Goal: Information Seeking & Learning: Learn about a topic

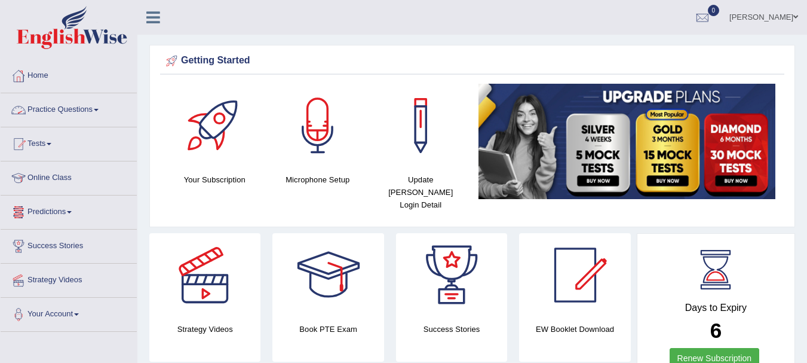
click at [65, 112] on link "Practice Questions" at bounding box center [69, 108] width 136 height 30
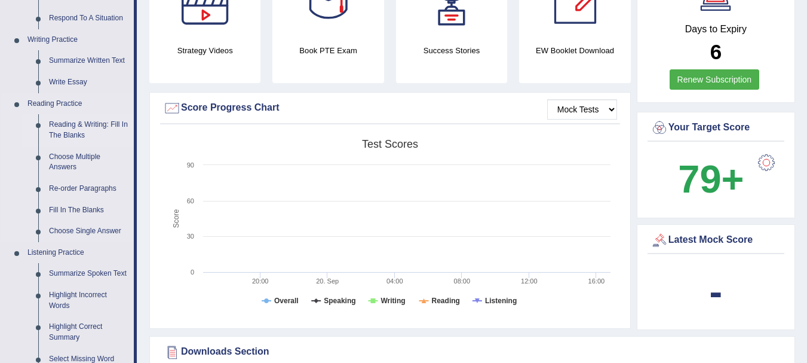
scroll to position [299, 0]
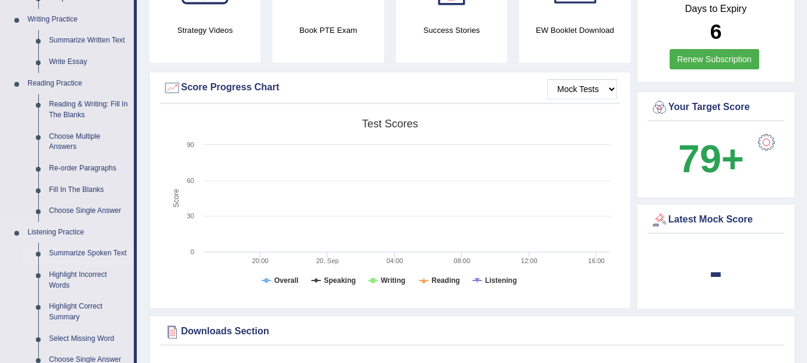
click at [99, 251] on link "Summarize Spoken Text" at bounding box center [89, 254] width 90 height 22
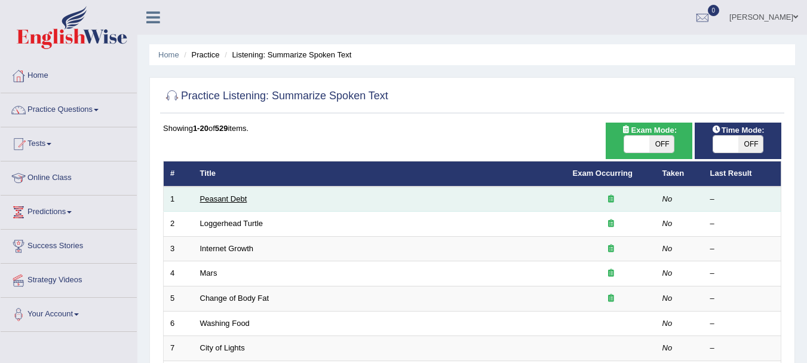
click at [242, 199] on link "Peasant Debt" at bounding box center [223, 198] width 47 height 9
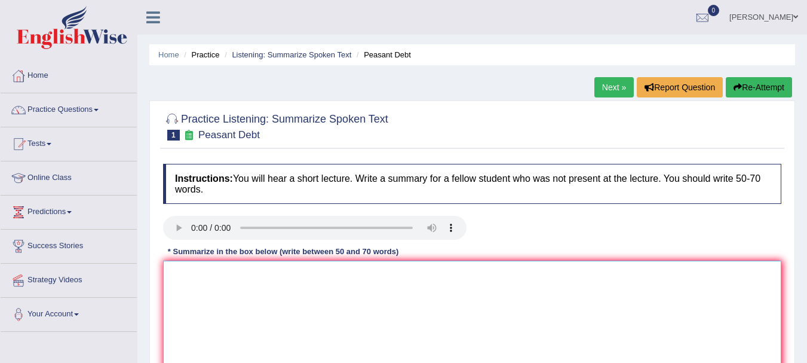
click at [231, 305] on textarea at bounding box center [472, 318] width 618 height 116
click at [238, 324] on textarea "the speaker provided" at bounding box center [472, 318] width 618 height 116
click at [282, 289] on textarea "the speaker providovervieed" at bounding box center [472, 318] width 618 height 116
click at [282, 289] on textarea "the speaker providovervieed of" at bounding box center [472, 318] width 618 height 116
click at [379, 283] on textarea "the speaker providovervieed omain to, highlitingthe f" at bounding box center [472, 318] width 618 height 116
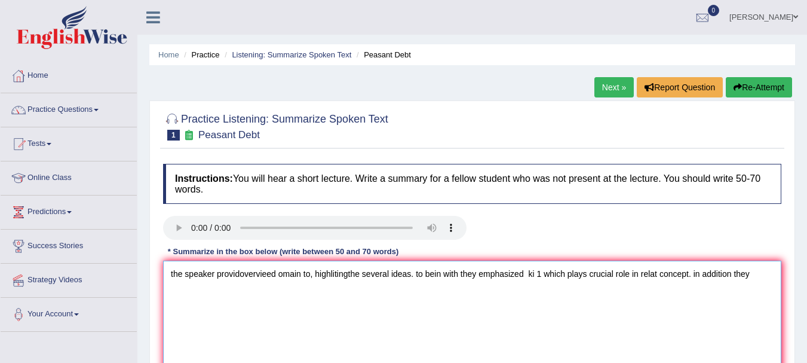
type textarea "the speaker providovervieed omain to, highlitingthe several ideas. to bein with…"
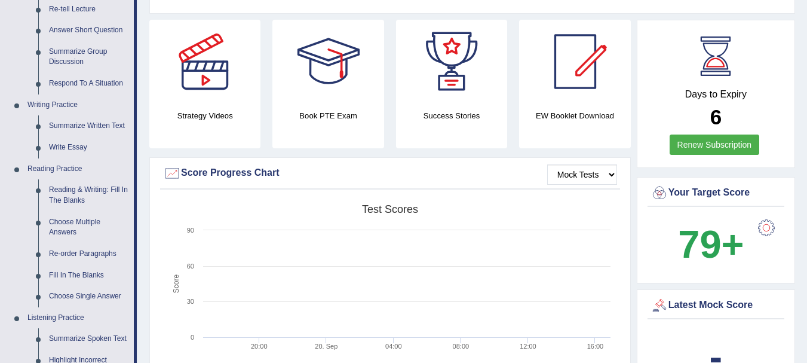
scroll to position [215, 0]
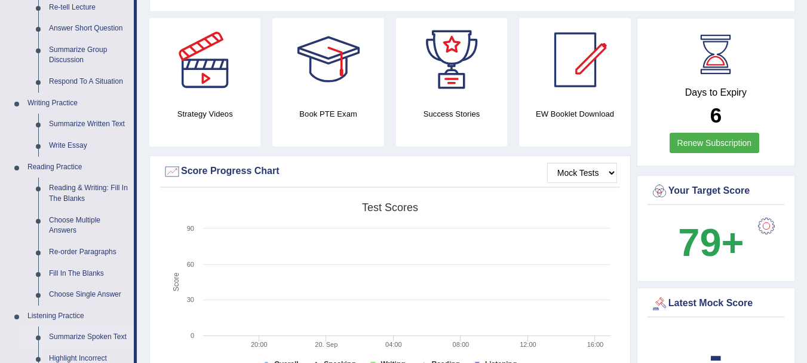
click at [68, 335] on link "Summarize Spoken Text" at bounding box center [89, 337] width 90 height 22
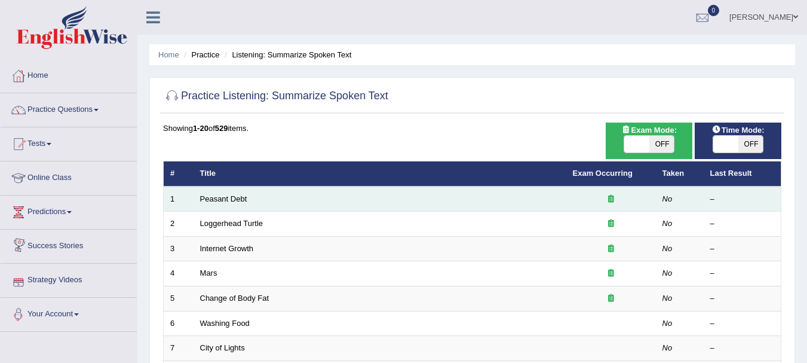
click at [201, 192] on td "Peasant Debt" at bounding box center [380, 198] width 373 height 25
click at [222, 197] on link "Peasant Debt" at bounding box center [223, 198] width 47 height 9
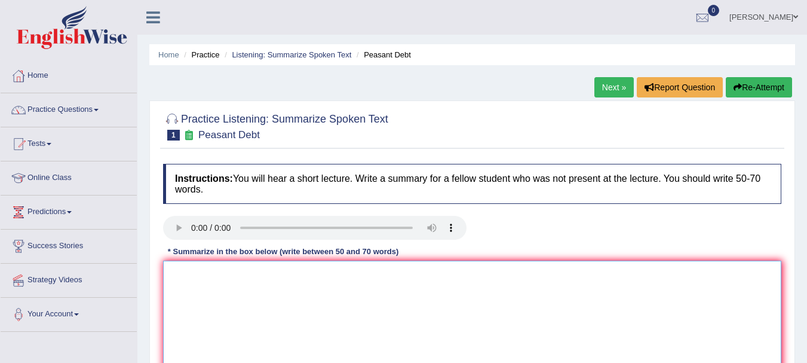
click at [263, 295] on textarea at bounding box center [472, 318] width 618 height 116
click at [440, 268] on textarea "the speaker provided a comprehensive oveiw of maain topic , highliting te sever…" at bounding box center [472, 318] width 618 height 116
click at [506, 274] on textarea "the speaker provided a comprehensive oveiw of maain topic , highliting the seve…" at bounding box center [472, 318] width 618 height 116
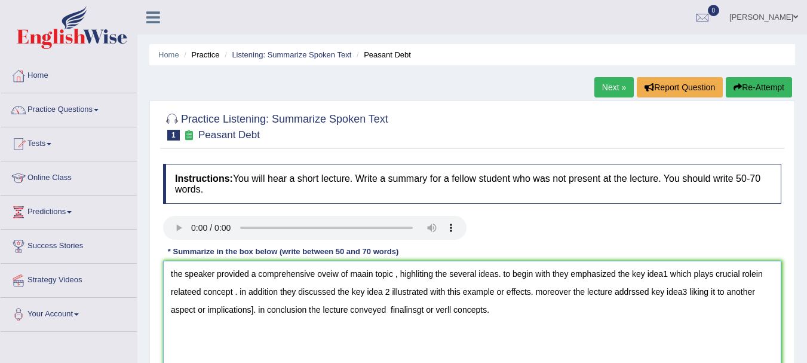
click at [350, 273] on textarea "the speaker provided a comprehensive oveiw of maain topic , highliting the seve…" at bounding box center [472, 318] width 618 height 116
click at [393, 273] on textarea "the speaker provided a comprehensive oveiw of [maain topic , highliting the sev…" at bounding box center [472, 318] width 618 height 116
click at [395, 273] on textarea "the speaker provided a comprehensive oveiw of [maain topic , highliting the sev…" at bounding box center [472, 318] width 618 height 116
click at [648, 277] on textarea "the speaker provided a comprehensive oveiw of [maain topic] , highliting the se…" at bounding box center [472, 318] width 618 height 116
click at [672, 272] on textarea "the speaker provided a comprehensive oveiw of [maain topic] , highliting the se…" at bounding box center [472, 318] width 618 height 116
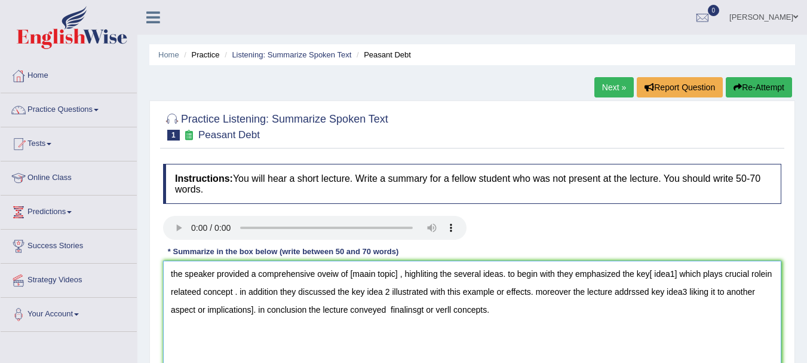
click at [364, 291] on textarea "the speaker provided a comprehensive oveiw of [maain topic] , highliting the se…" at bounding box center [472, 318] width 618 height 116
click at [394, 291] on textarea "the speaker provided a comprehensive oveiw of [maain topic] , highliting the se…" at bounding box center [472, 318] width 618 height 116
click at [660, 291] on textarea "the speaker provided a comprehensive oveiw of [maain topic] , highliting the se…" at bounding box center [472, 318] width 618 height 116
click at [694, 289] on textarea "the speaker provided a comprehensive oveiw of [maain topic] , highliting the se…" at bounding box center [472, 318] width 618 height 116
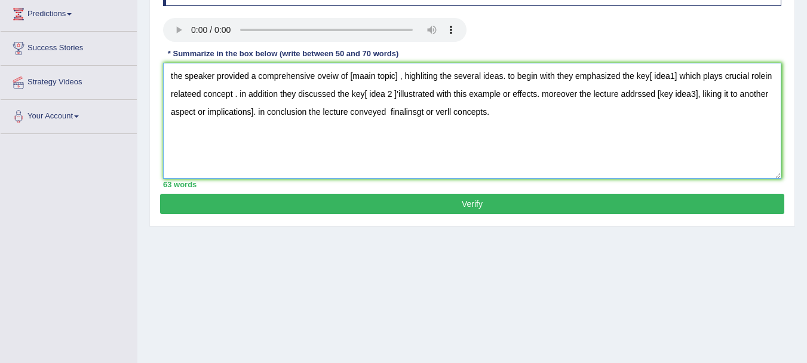
scroll to position [197, 0]
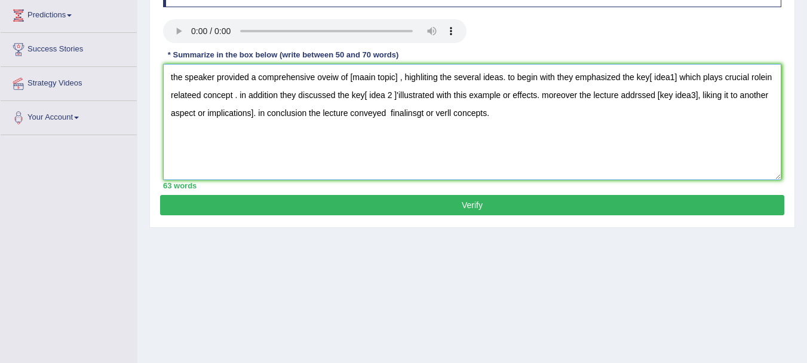
click at [392, 78] on textarea "the speaker provided a comprehensive oveiw of [maain topic] , highliting the se…" at bounding box center [472, 122] width 618 height 116
click at [397, 76] on textarea "the speaker provided a comprehensive oveiw of [maain topic] , highliting the se…" at bounding box center [472, 122] width 618 height 116
click at [686, 76] on textarea "the speaker provided a comprehensive oveiw of farmers commiteing sucide , highl…" at bounding box center [472, 122] width 618 height 116
click at [727, 74] on textarea "the speaker provided a comprehensive oveiw of farmers commiteing sucide , highl…" at bounding box center [472, 122] width 618 height 116
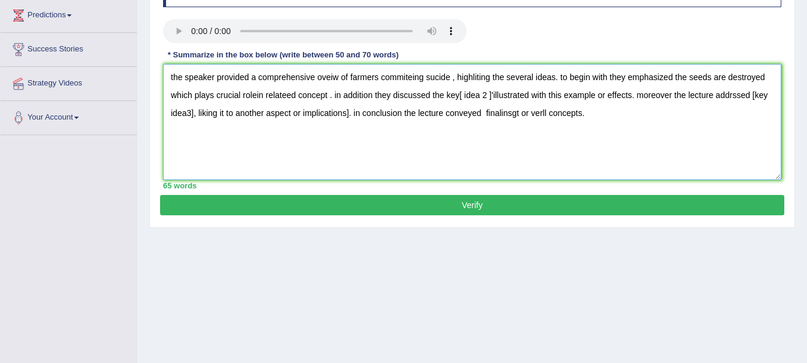
click at [256, 94] on textarea "the speaker provided a comprehensive oveiw of farmers commiteing sucide , highl…" at bounding box center [472, 122] width 618 height 116
click at [434, 94] on textarea "the speaker provided a comprehensive oveiw of farmers commiteing sucide , highl…" at bounding box center [472, 122] width 618 height 116
click at [494, 94] on textarea "the speaker provided a comprehensive oveiw of farmers commiteing sucide , highl…" at bounding box center [472, 122] width 618 height 116
click at [246, 112] on textarea "the speaker provided a comprehensive oveiw of farmers commiteing sucide , highl…" at bounding box center [472, 122] width 618 height 116
click at [488, 113] on textarea "the speaker provided a comprehensive oveiw of farmers commiteing sucide , highl…" at bounding box center [472, 122] width 618 height 116
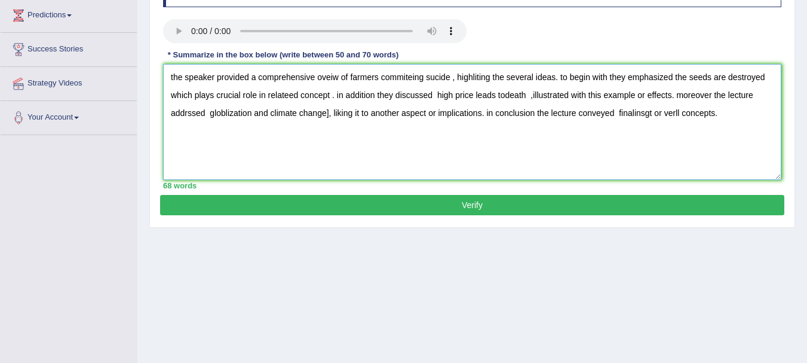
click at [637, 112] on textarea "the speaker provided a comprehensive oveiw of farmers commiteing sucide , highl…" at bounding box center [472, 122] width 618 height 116
click at [729, 118] on textarea "the speaker provided a comprehensive oveiw of farmers commiteing sucide , highl…" at bounding box center [472, 122] width 618 height 116
click at [176, 75] on textarea "the speaker provided a comprehensive oveiw of farmers commiteing sucide , highl…" at bounding box center [472, 122] width 618 height 116
click at [331, 76] on textarea "The speaker provided a comprehensive oveiw of farmers commiteing sucide , highl…" at bounding box center [472, 122] width 618 height 116
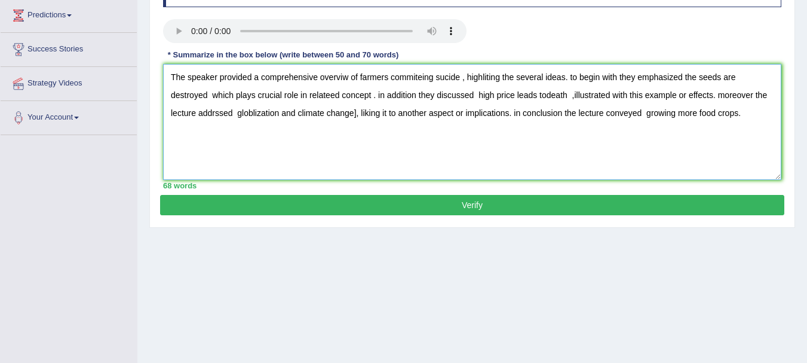
click at [341, 76] on textarea "The speaker provided a comprehensive overviw of farmers commiteing sucide , hig…" at bounding box center [472, 122] width 618 height 116
click at [423, 78] on textarea "The speaker provided a comprehensive overview of farmers commiteing sucide , hi…" at bounding box center [472, 122] width 618 height 116
click at [430, 78] on textarea "The speaker provided a comprehensive overview of farmers committeing sucide , h…" at bounding box center [472, 122] width 618 height 116
click at [574, 79] on textarea "The speaker provided a comprehensive overview of farmers committing sucide , hi…" at bounding box center [472, 122] width 618 height 116
click at [372, 95] on textarea "The speaker provided a comprehensive overview of farmers committing sucide , hi…" at bounding box center [472, 122] width 618 height 116
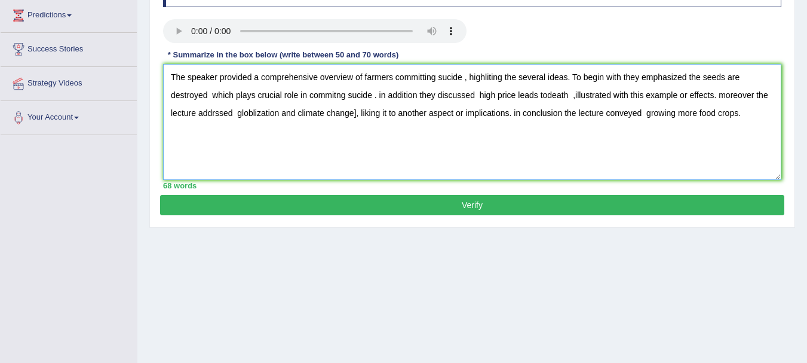
click at [421, 97] on textarea "The speaker provided a comprehensive overview of farmers committing sucide , hi…" at bounding box center [472, 122] width 618 height 116
click at [548, 93] on textarea "The speaker provided a comprehensive overview of farmers committing sucide , hi…" at bounding box center [472, 122] width 618 height 116
click at [373, 114] on textarea "The speaker provided a comprehensive overview of farmers committing sucide , hi…" at bounding box center [472, 122] width 618 height 116
click at [379, 114] on textarea "The speaker provided a comprehensive overview of farmers committing sucide , hi…" at bounding box center [472, 122] width 618 height 116
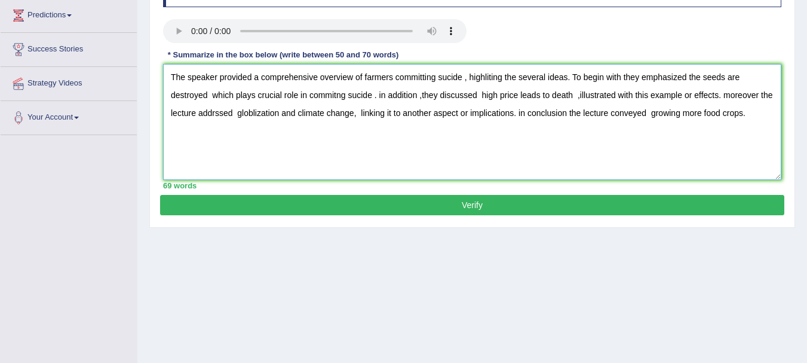
type textarea "The speaker provided a comprehensive overview of farmers committing sucide , hi…"
click at [480, 201] on button "Verify" at bounding box center [472, 205] width 624 height 20
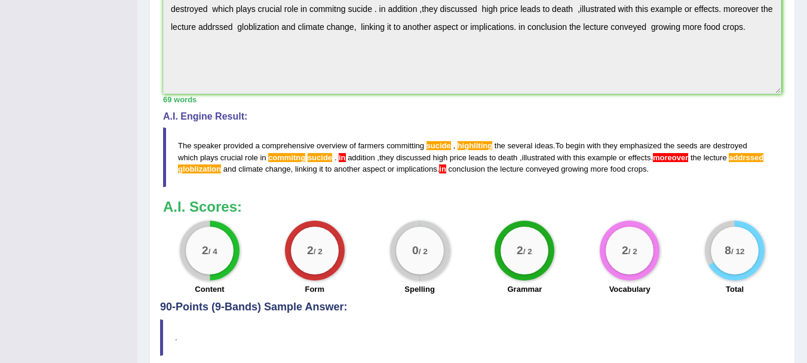
scroll to position [380, 0]
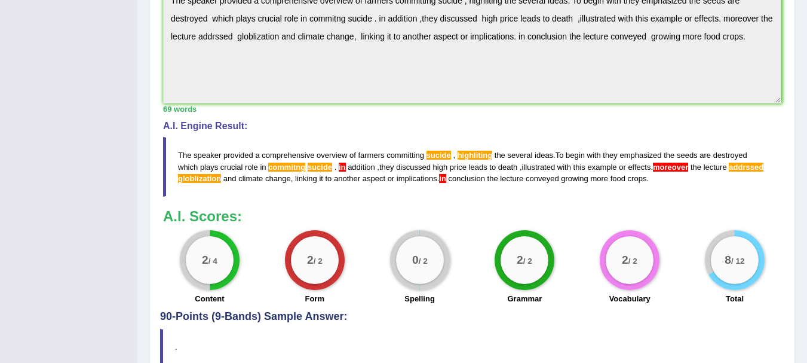
click at [436, 160] on span "sucide" at bounding box center [439, 155] width 24 height 9
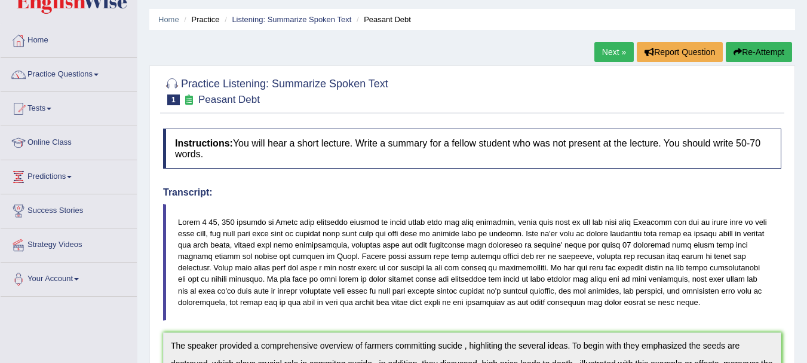
scroll to position [0, 0]
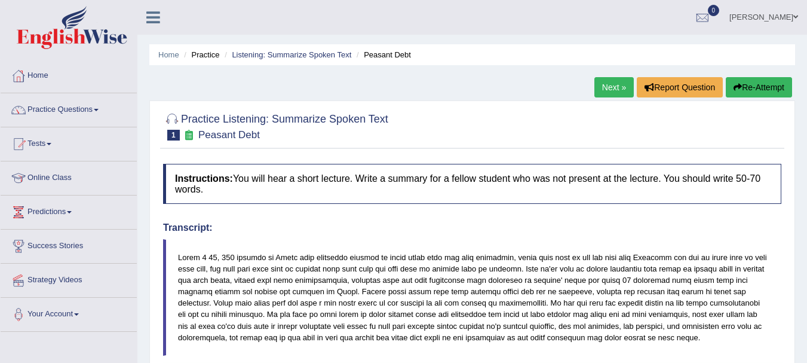
click at [617, 87] on link "Next »" at bounding box center [613, 87] width 39 height 20
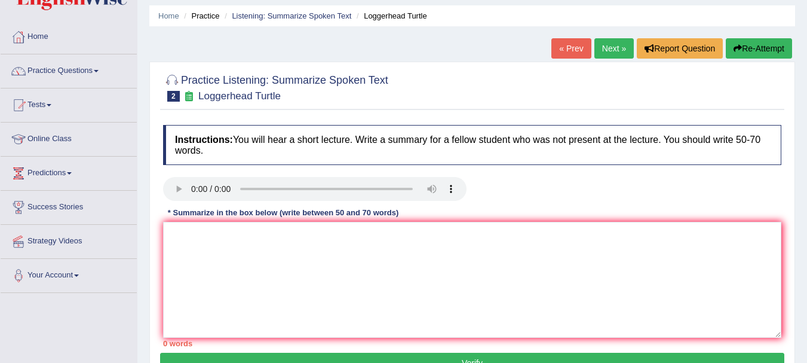
scroll to position [60, 0]
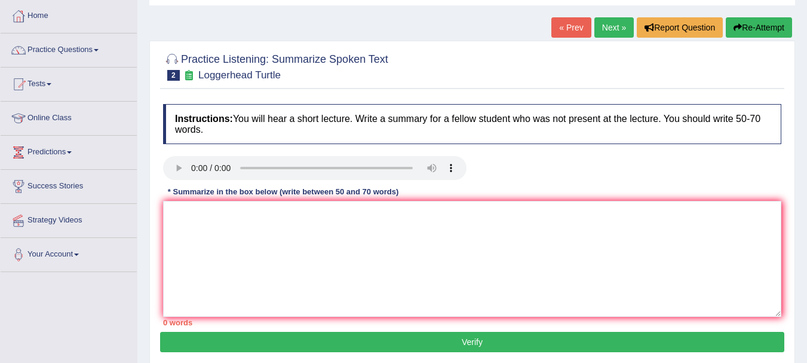
click at [611, 18] on link "Next »" at bounding box center [613, 27] width 39 height 20
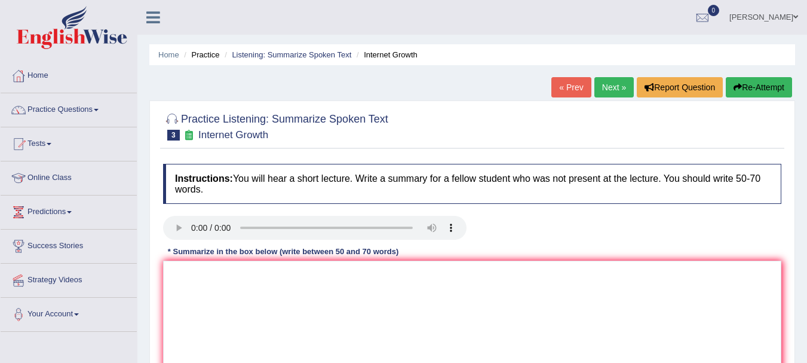
click at [599, 88] on link "Next »" at bounding box center [613, 87] width 39 height 20
click at [263, 326] on textarea at bounding box center [472, 318] width 618 height 116
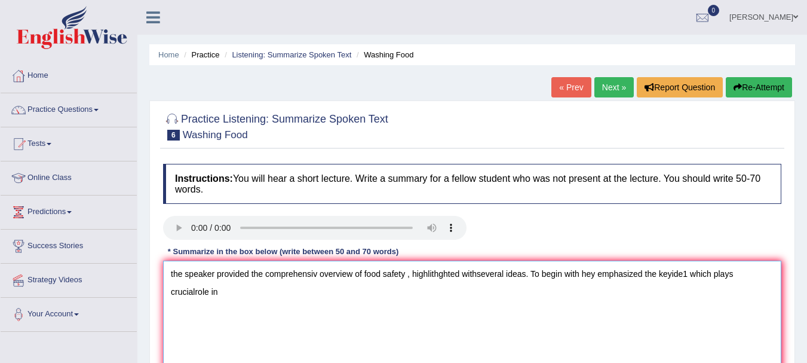
click at [759, 272] on textarea "the speaker provided the comprehensiv overview of food safety , highlithghted w…" at bounding box center [472, 318] width 618 height 116
click at [216, 299] on textarea "the speaker provided the comprehensiv overview of food safety , highlithghted w…" at bounding box center [472, 318] width 618 height 116
click at [479, 275] on textarea "the speaker provided the comprehensiv overview of food safety , highlithghted w…" at bounding box center [472, 318] width 618 height 116
click at [584, 271] on textarea "the speaker provided the comprehensiv overview of food safety , highlithghted w…" at bounding box center [472, 318] width 618 height 116
click at [663, 273] on textarea "the speaker provided the comprehensiv overview of food safety , highlithghted w…" at bounding box center [472, 318] width 618 height 116
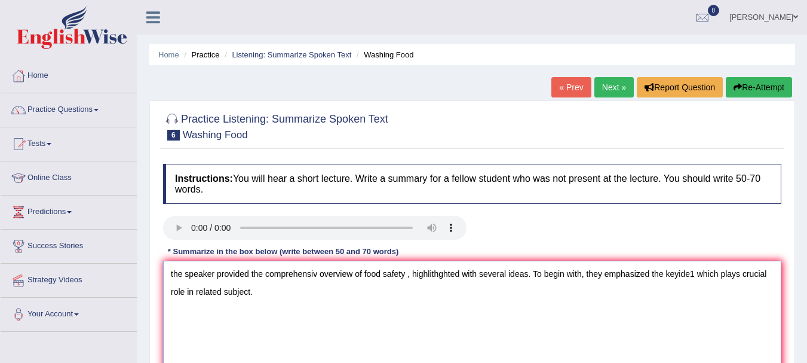
click at [694, 273] on textarea "the speaker provided the comprehensiv overview of food safety , highlithghted w…" at bounding box center [472, 318] width 618 height 116
click at [281, 298] on textarea "the speaker provided the comprehensiv overview of food safety , highlithghted w…" at bounding box center [472, 318] width 618 height 116
click at [415, 296] on textarea "the speaker provided the comprehensiv overview of food safety , highlithghted w…" at bounding box center [472, 318] width 618 height 116
click at [663, 274] on textarea "the speaker provided the comprehensiv overview of food safety , highlithghted w…" at bounding box center [472, 318] width 618 height 116
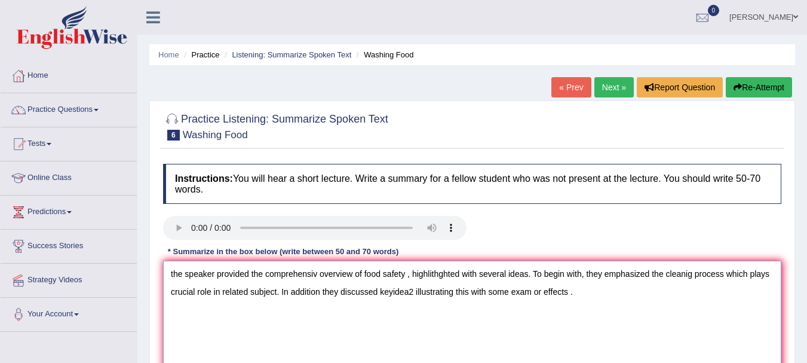
click at [686, 274] on textarea "the speaker provided the comprehensiv overview of food safety , highlithghted w…" at bounding box center [472, 318] width 618 height 116
click at [320, 294] on textarea "the speaker provided the comprehensiv overview of food safety , highlithghted w…" at bounding box center [472, 318] width 618 height 116
click at [418, 288] on textarea "the speaker provided the comprehensiv overview of food safety , highlithghted w…" at bounding box center [472, 318] width 618 height 116
click at [413, 293] on textarea "the speaker provided the comprehensiv overview of food safety , highlithghted w…" at bounding box center [472, 318] width 618 height 116
click at [414, 291] on textarea "the speaker provided the comprehensiv overview of food safety , highlithghted w…" at bounding box center [472, 318] width 618 height 116
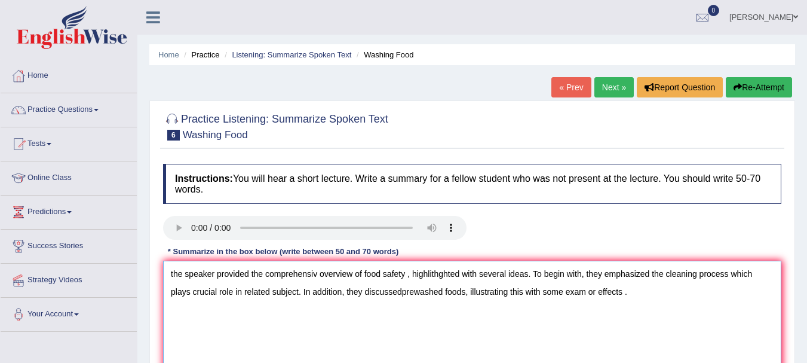
click at [608, 293] on textarea "the speaker provided the comprehensiv overview of food safety , highlithghted w…" at bounding box center [472, 318] width 618 height 116
click at [570, 289] on textarea "the speaker provided the comprehensiv overview of food safety , highlithghted w…" at bounding box center [472, 318] width 618 height 116
click at [622, 292] on textarea "the speaker provided the comprehensiv overview of food safety , highlithghted w…" at bounding box center [472, 318] width 618 height 116
click at [381, 291] on textarea "the speaker provided the comprehensiv overview of food safety , highlithghted w…" at bounding box center [472, 318] width 618 height 116
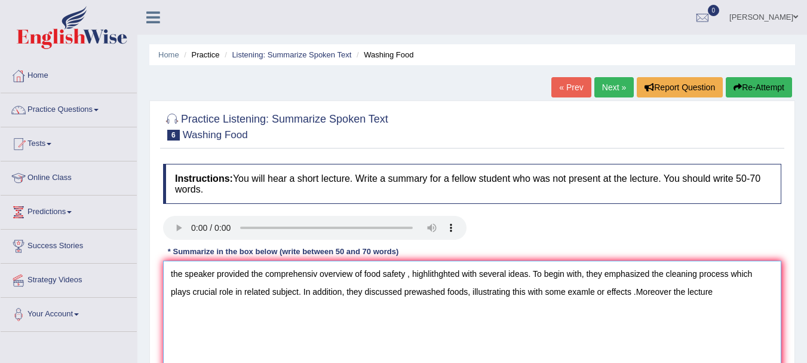
click at [715, 297] on textarea "the speaker provided the comprehensiv overview of food safety , highlithghted w…" at bounding box center [472, 318] width 618 height 116
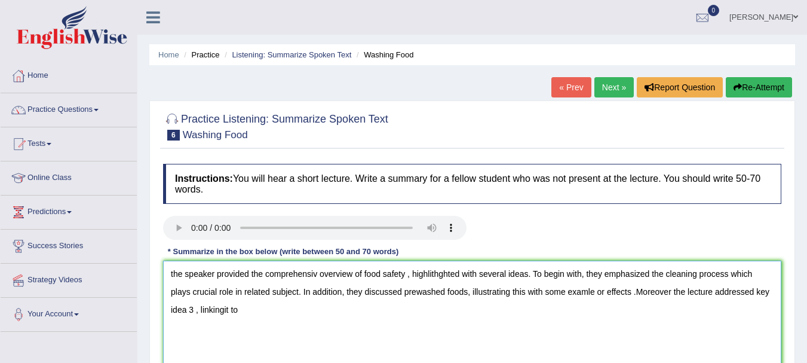
click at [197, 312] on textarea "the speaker provided the comprehensiv overview of food safety , highlithghted w…" at bounding box center [472, 318] width 618 height 116
click at [222, 309] on textarea "the speaker provided the comprehensiv overview of food safety , highlithghted w…" at bounding box center [472, 318] width 618 height 116
click at [775, 292] on textarea "the speaker provided the comprehensiv overview of food safety , highlithghted w…" at bounding box center [472, 318] width 618 height 116
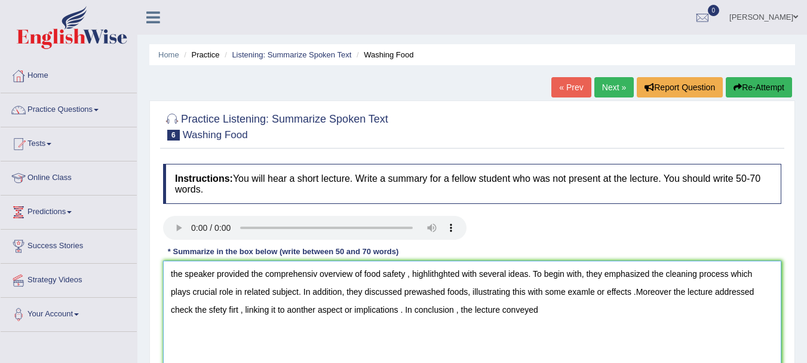
click at [509, 309] on textarea "the speaker provided the comprehensiv overview of food safety , highlithghted w…" at bounding box center [472, 318] width 618 height 116
click at [177, 272] on textarea "the speaker provided the comprehensiv overview of food safety , highlithghted w…" at bounding box center [472, 318] width 618 height 116
click at [323, 275] on textarea "Thee speaker provided the comprehensiv overview of food safety , highlithghted …" at bounding box center [472, 318] width 618 height 116
click at [170, 311] on textarea "Thee speaker provided the comprehensive overview of food safety , highlithghted…" at bounding box center [472, 318] width 618 height 116
click at [212, 310] on textarea "Thee speaker provided the comprehensive overview of food safety , highlithghted…" at bounding box center [472, 318] width 618 height 116
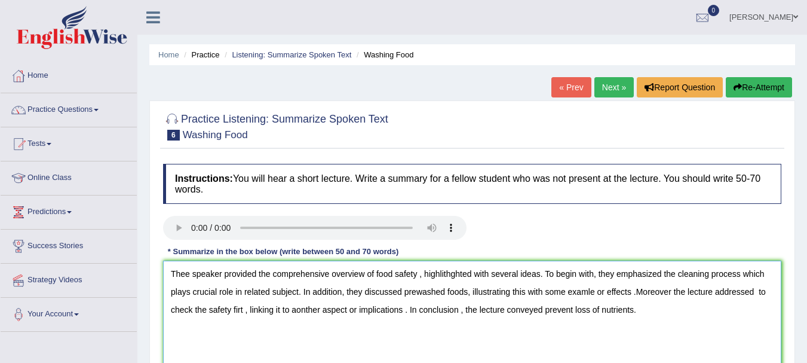
click at [240, 310] on textarea "Thee speaker provided the comprehensive overview of food safety , highlithghted…" at bounding box center [472, 318] width 618 height 116
click at [242, 310] on textarea "Thee speaker provided the comprehensive overview of food safety , highlithghted…" at bounding box center [472, 318] width 618 height 116
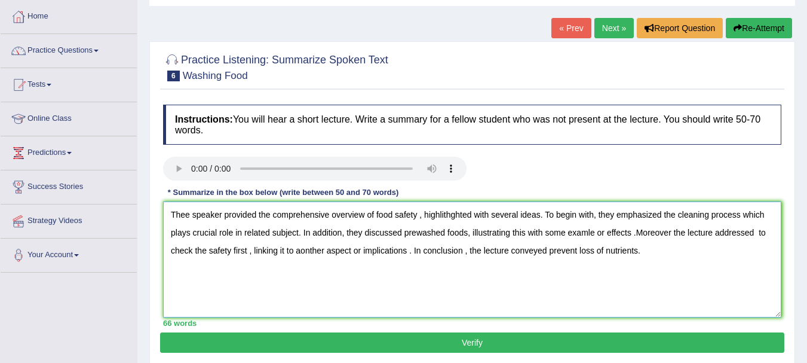
scroll to position [60, 0]
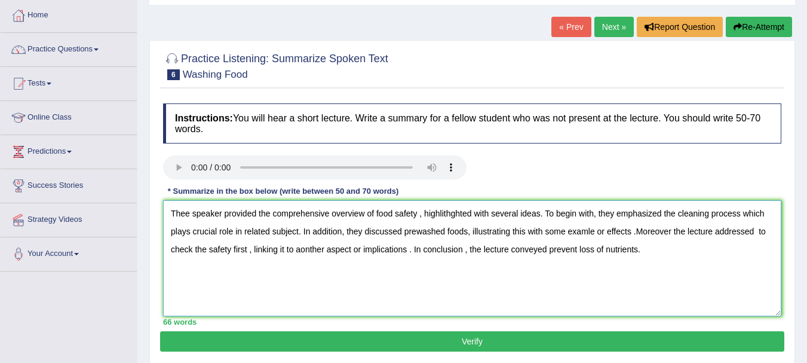
click at [674, 236] on textarea "Thee speaker provided the comprehensive overview of food safety , highlithghted…" at bounding box center [472, 258] width 618 height 116
type textarea "Thee speaker provided the comprehensive overview of food safety , highlithghted…"
click at [471, 335] on button "Verify" at bounding box center [472, 341] width 624 height 20
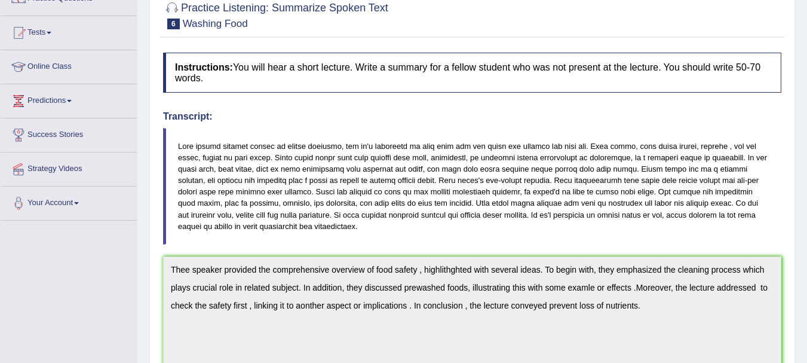
scroll to position [48, 0]
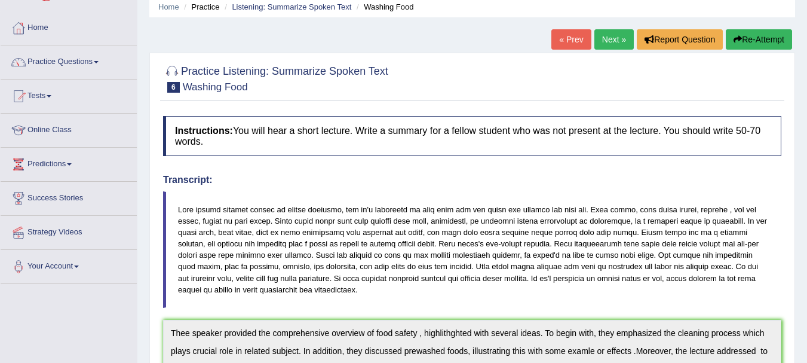
click at [737, 43] on icon "button" at bounding box center [738, 39] width 8 height 8
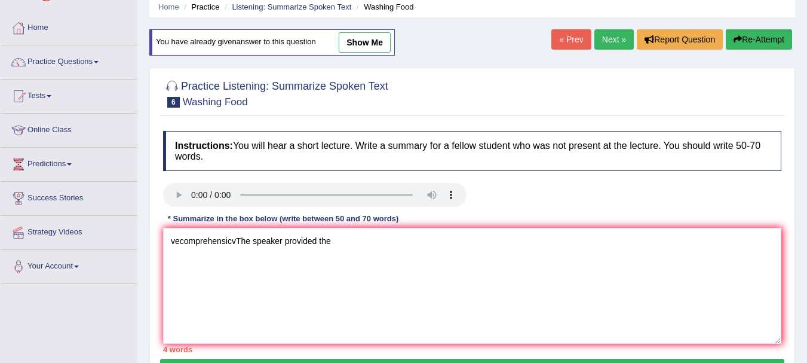
click at [240, 241] on textarea "vecomprehensicvThe speaker provided the" at bounding box center [472, 286] width 618 height 116
click at [289, 238] on textarea "The speaker provided the" at bounding box center [472, 286] width 618 height 116
click at [458, 238] on textarea "The speaker provided the comprehensive overview of proper cleaning of food, hig…" at bounding box center [472, 286] width 618 height 116
click at [532, 249] on textarea "The speaker provided the comprehensive overview of proper cleaning of foods, hi…" at bounding box center [472, 286] width 618 height 116
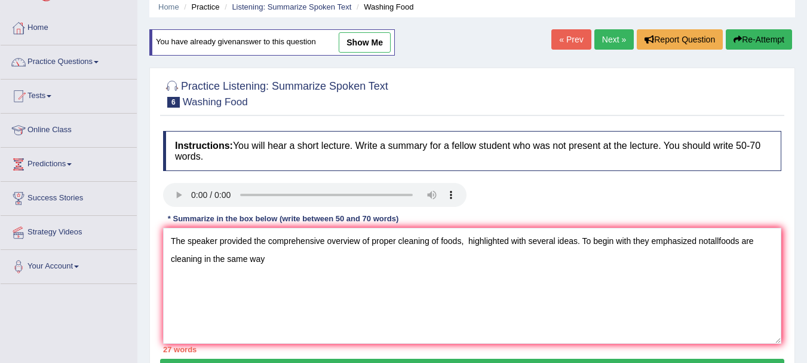
click at [707, 241] on textarea "The speaker provided the comprehensive overview of proper cleaning of foods, hi…" at bounding box center [472, 286] width 618 height 116
click at [711, 241] on textarea "The speaker provided the comprehensive overview of proper cleaning of foods, hi…" at bounding box center [472, 286] width 618 height 116
click at [721, 243] on textarea "The speaker provided the comprehensive overview of proper cleaning of foods, hi…" at bounding box center [472, 286] width 618 height 116
click at [269, 260] on textarea "The speaker provided the comprehensive overview of proper cleaning of foods, hi…" at bounding box center [472, 286] width 618 height 116
click at [381, 253] on textarea "The speaker provided the comprehensive overview of proper cleaning of foods, hi…" at bounding box center [472, 286] width 618 height 116
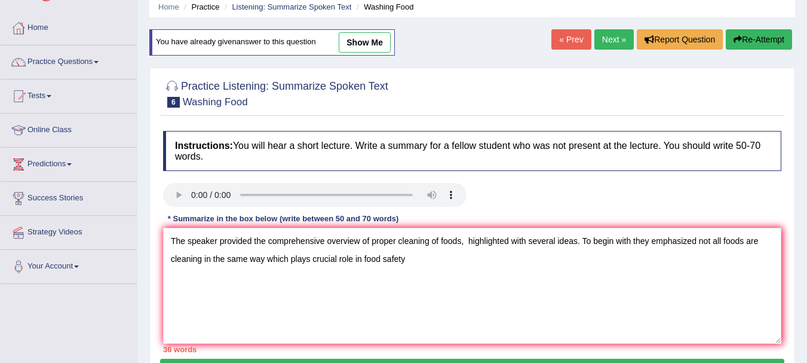
click at [411, 259] on textarea "The speaker provided the comprehensive overview of proper cleaning of foods, hi…" at bounding box center [472, 286] width 618 height 116
click at [511, 263] on textarea "The speaker provided the comprehensive overview of proper cleaning of foods, hi…" at bounding box center [472, 286] width 618 height 116
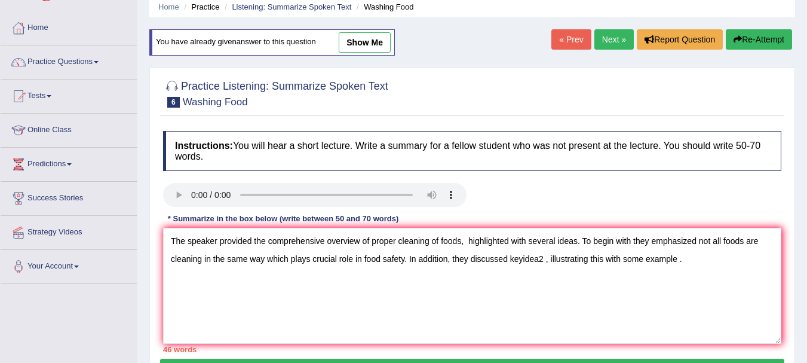
click at [544, 259] on textarea "The speaker provided the comprehensive overview of proper cleaning of foods, hi…" at bounding box center [472, 286] width 618 height 116
click at [509, 254] on textarea "The speaker provided the comprehensive overview of proper cleaning of foods, hi…" at bounding box center [472, 286] width 618 height 116
click at [593, 255] on textarea "The speaker provided the comprehensive overview of proper cleaning of foods, hi…" at bounding box center [472, 286] width 618 height 116
click at [746, 256] on textarea "The speaker provided the comprehensive overview of proper cleaning of foods, hi…" at bounding box center [472, 286] width 618 height 116
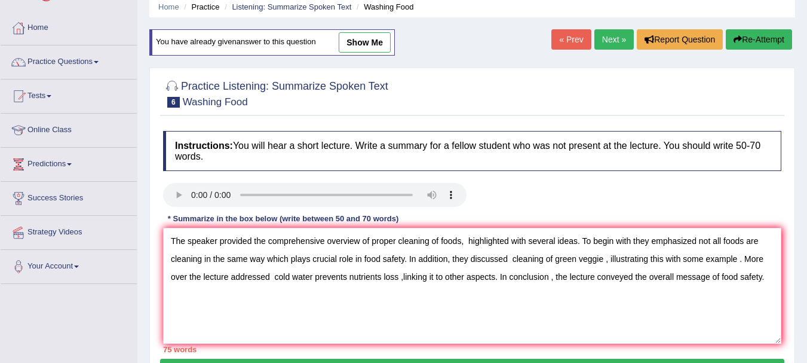
click at [394, 241] on textarea "The speaker provided the comprehensive overview of proper cleaning of foods, hi…" at bounding box center [472, 286] width 618 height 116
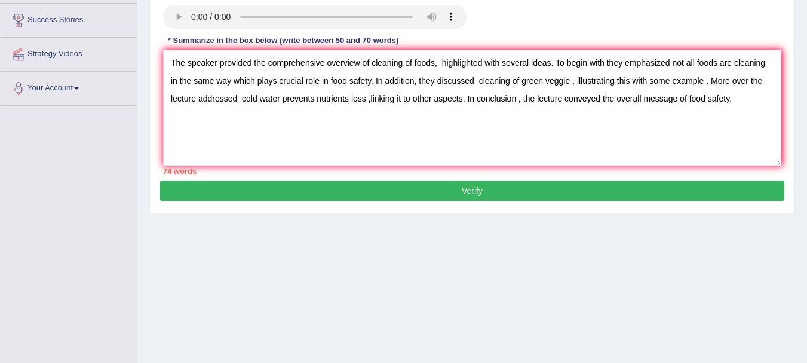
scroll to position [205, 0]
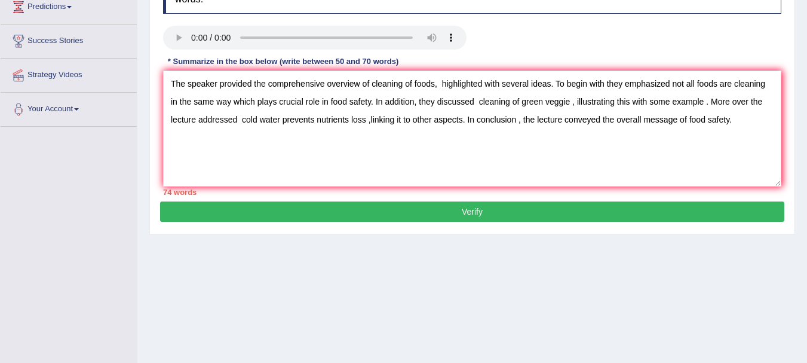
click at [434, 82] on textarea "The speaker provided the comprehensive overview of cleaning of foods, highlight…" at bounding box center [472, 129] width 618 height 116
click at [433, 90] on textarea "The speaker provided the comprehensive overview of cleaning of foods, highlight…" at bounding box center [472, 129] width 618 height 116
click at [428, 84] on textarea "The speaker provided the comprehensive overview of food cleaning , highlighted …" at bounding box center [472, 129] width 618 height 116
click at [522, 105] on textarea "The speaker provided the comprehensive overview of food cleaning , highlighted …" at bounding box center [472, 129] width 618 height 116
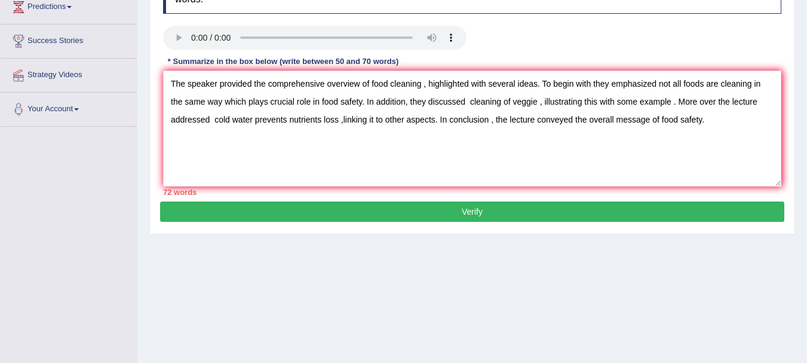
click at [268, 85] on textarea "The speaker provided the comprehensive overview of food cleaning , highlighted …" at bounding box center [472, 129] width 618 height 116
click at [458, 99] on textarea "The speaker provided comprehensive overview of food cleaning , highlighted with…" at bounding box center [472, 129] width 618 height 116
click at [456, 101] on textarea "The speaker provided comprehensive overview of food cleaning , highlighted with…" at bounding box center [472, 129] width 618 height 116
type textarea "The speaker provided comprehensive overview of food cleaning , highlighted with…"
click at [467, 219] on button "Verify" at bounding box center [472, 211] width 624 height 20
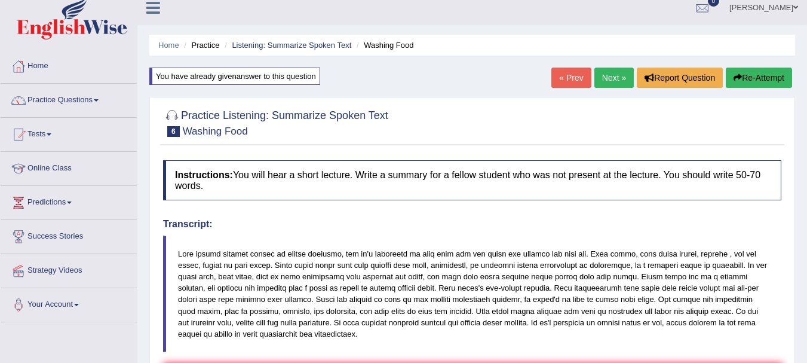
scroll to position [0, 0]
